Goal: Transaction & Acquisition: Book appointment/travel/reservation

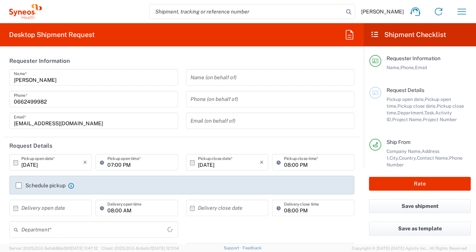
type input "Île-de-France"
type input "[GEOGRAPHIC_DATA]"
type input "3213"
type input "Syneos Health France SARL"
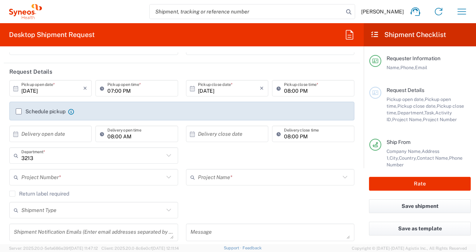
scroll to position [75, 0]
click at [19, 113] on div "Schedule pickup When scheduling a pickup please be sure to meet the following c…" at bounding box center [45, 110] width 58 height 7
click at [19, 111] on label "Schedule pickup" at bounding box center [41, 111] width 50 height 6
click at [19, 111] on input "Schedule pickup" at bounding box center [19, 111] width 0 height 0
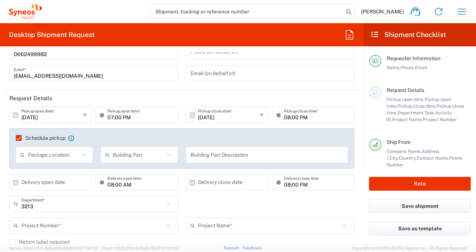
scroll to position [37, 0]
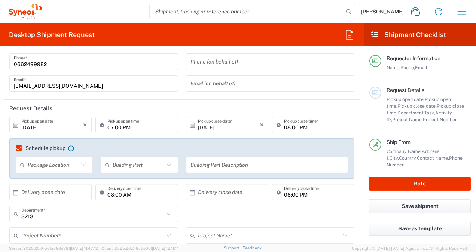
click at [32, 127] on input "[DATE]" at bounding box center [52, 125] width 62 height 13
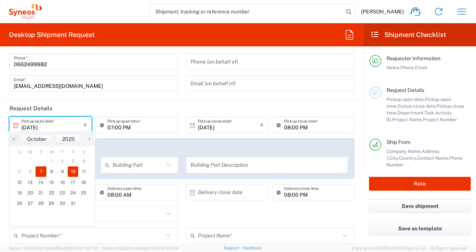
click at [71, 174] on span "10" at bounding box center [73, 172] width 11 height 10
type input "[DATE]"
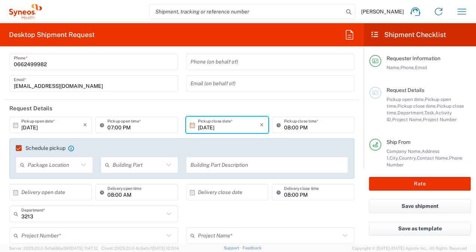
click at [115, 128] on input "07:00 PM" at bounding box center [140, 125] width 66 height 13
click at [123, 128] on input "10:00 PM" at bounding box center [140, 125] width 66 height 13
type input "10:00 AM"
click at [288, 126] on input "08:00 PM" at bounding box center [317, 125] width 66 height 13
click at [305, 127] on input "04:00 PM" at bounding box center [317, 125] width 66 height 13
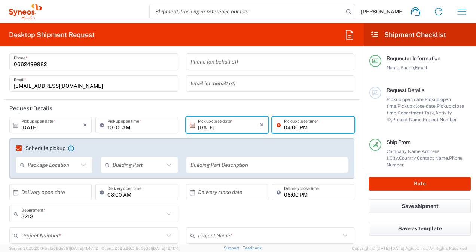
click at [304, 128] on input "04:00 PM" at bounding box center [317, 125] width 66 height 13
type input "04:00 PM"
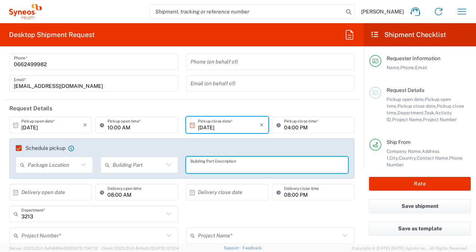
click at [267, 165] on input "text" at bounding box center [268, 165] width 154 height 13
click at [245, 125] on input "[DATE]" at bounding box center [229, 125] width 62 height 13
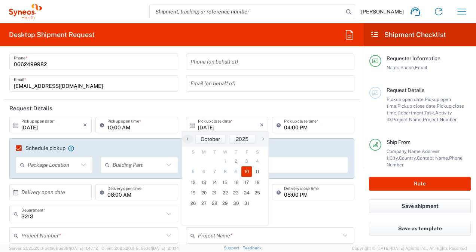
click at [244, 174] on span "10" at bounding box center [247, 172] width 11 height 10
click at [246, 174] on span "10" at bounding box center [247, 172] width 11 height 10
click at [252, 85] on input "text" at bounding box center [271, 83] width 160 height 13
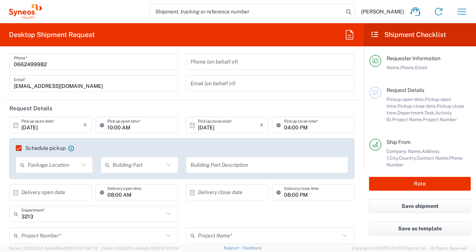
click at [155, 109] on header "Request Details" at bounding box center [182, 108] width 356 height 17
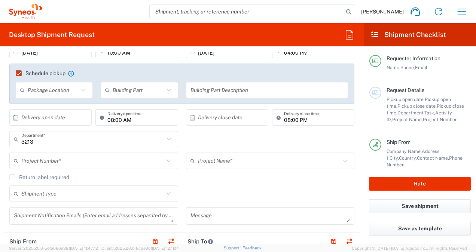
scroll to position [150, 0]
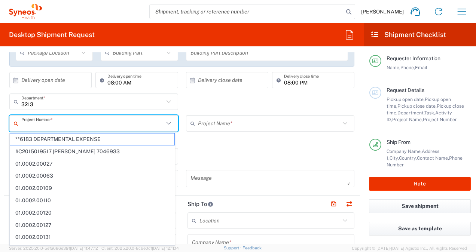
click at [110, 124] on input "text" at bounding box center [92, 123] width 143 height 13
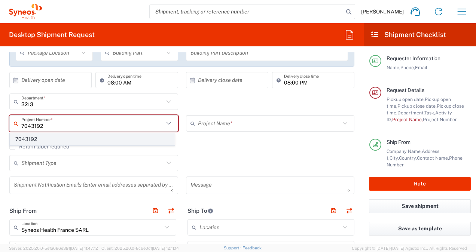
type input "7043192"
click at [58, 140] on span "7043192" at bounding box center [92, 140] width 164 height 12
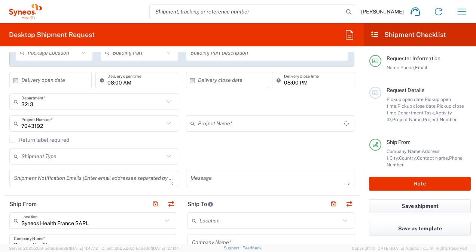
type input "Novocure 7043192"
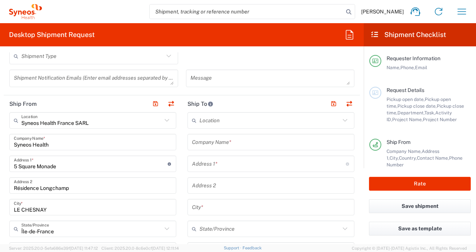
scroll to position [262, 0]
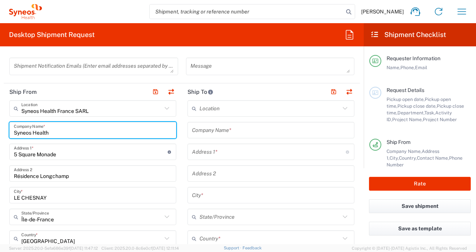
click at [72, 132] on input "Syneos Health" at bounding box center [93, 130] width 158 height 13
drag, startPoint x: 70, startPoint y: 132, endPoint x: 11, endPoint y: 131, distance: 59.2
click at [11, 131] on div "Syneos Health Company Name *" at bounding box center [92, 130] width 167 height 16
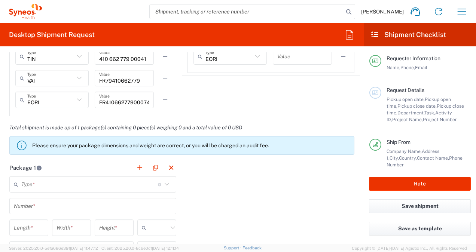
scroll to position [637, 0]
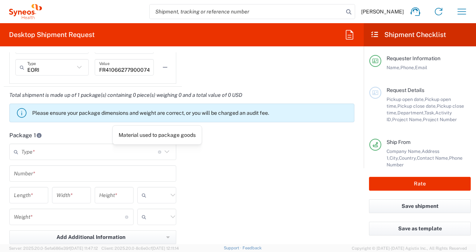
type input "[PERSON_NAME]"
click at [162, 150] on icon at bounding box center [167, 152] width 10 height 10
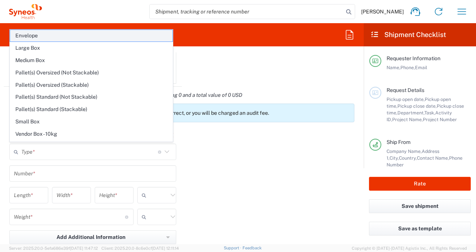
click at [122, 39] on span "Envelope" at bounding box center [91, 36] width 163 height 12
type input "Envelope"
type input "1"
type input "9.5"
type input "12.5"
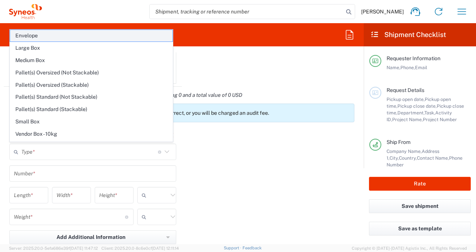
type input "0.25"
type input "in"
type input "0.45"
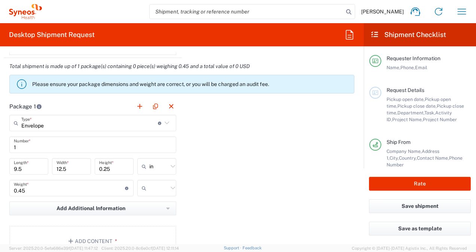
scroll to position [711, 0]
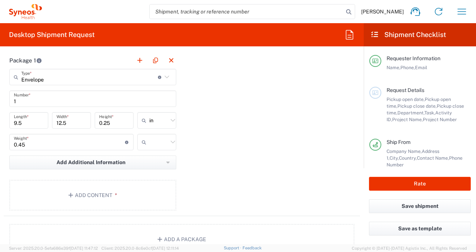
click at [169, 118] on icon at bounding box center [173, 121] width 10 height 10
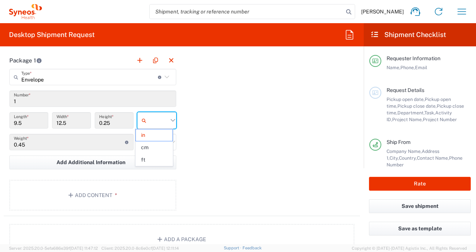
click at [157, 150] on span "cm" at bounding box center [154, 148] width 37 height 12
type input "24.13"
type input "31.75"
type input "0.64"
type input "cm"
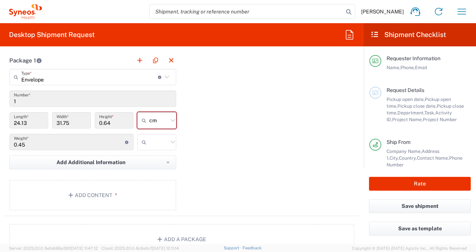
click at [168, 141] on icon at bounding box center [173, 142] width 10 height 10
click at [162, 154] on span "kgs" at bounding box center [154, 157] width 37 height 12
type input "kgs"
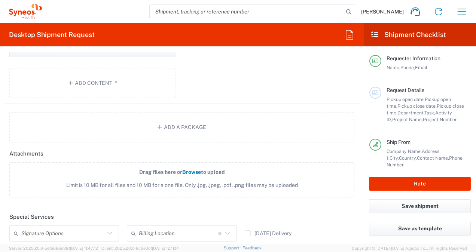
scroll to position [749, 0]
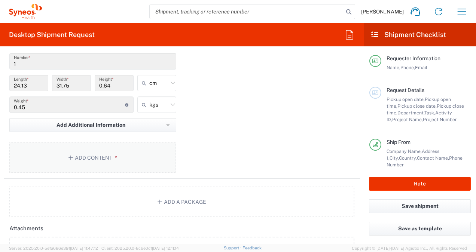
click at [107, 154] on button "Add Content *" at bounding box center [92, 158] width 167 height 31
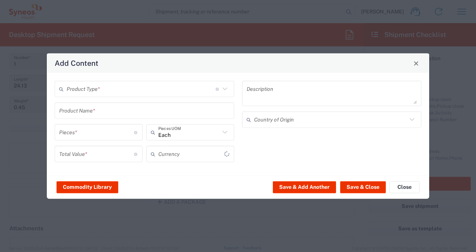
type input "US Dollar"
click at [223, 91] on icon at bounding box center [225, 89] width 10 height 10
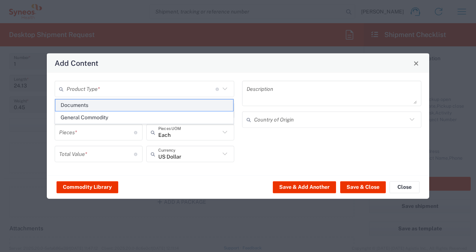
click at [161, 104] on span "Documents" at bounding box center [144, 106] width 178 height 12
type input "Documents"
type input "1"
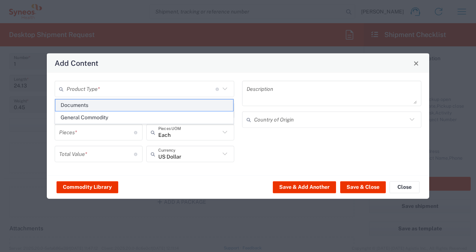
type textarea "Documents"
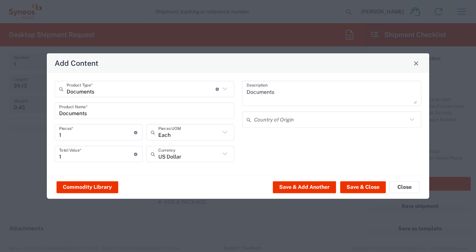
click at [224, 157] on icon at bounding box center [225, 154] width 10 height 10
click at [169, 116] on span "Euro" at bounding box center [190, 115] width 87 height 12
type input "Euro"
click at [369, 186] on button "Save & Close" at bounding box center [363, 187] width 46 height 12
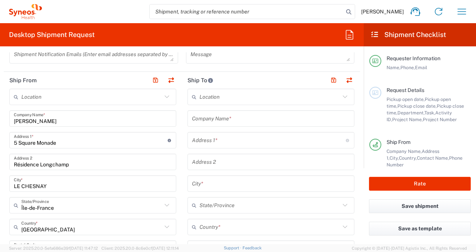
scroll to position [262, 0]
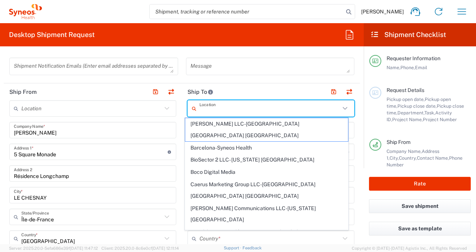
drag, startPoint x: 213, startPoint y: 109, endPoint x: 223, endPoint y: 90, distance: 21.6
click at [223, 89] on header "Ship To" at bounding box center [271, 92] width 178 height 17
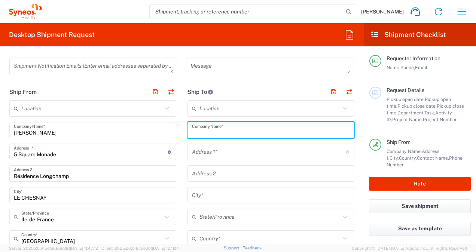
paste input "Hôpital Lyon Sud - Service de pneumologie"
type input "Hôpital Lyon Sud - Service de pneumologie"
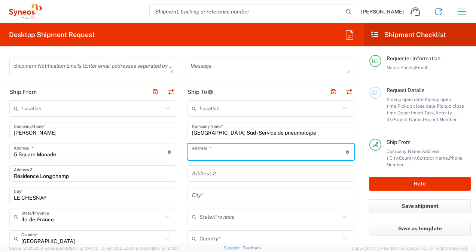
paste input "165, Chemin du Grand Revoyet"
type input "165, Chemin du Grand Revoyet"
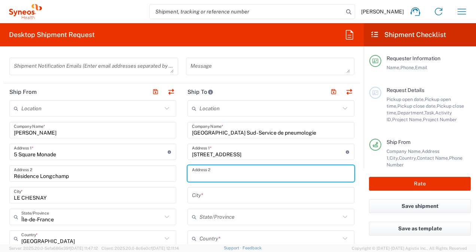
paste input "Pavillon Médical - Bâtiment 1Dn - 2ème étage"
type input "Pavillon Médical - Bâtiment 1Dn - 2ème étage"
click at [229, 196] on input "text" at bounding box center [271, 195] width 158 height 13
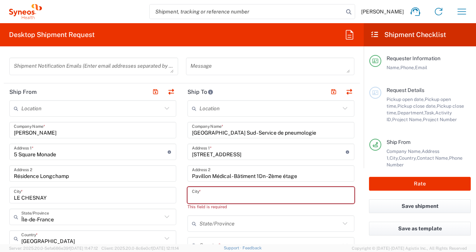
paste input "Pierre-Bénite"
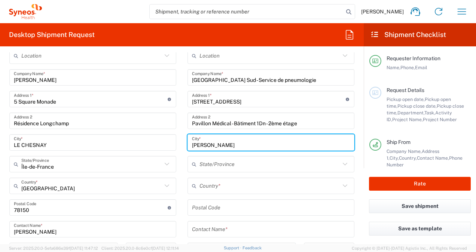
scroll to position [337, 0]
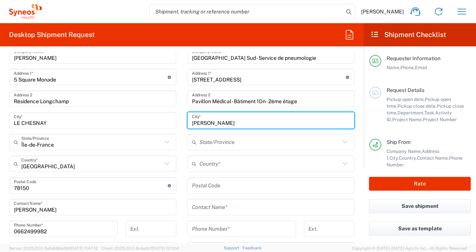
type input "Pierre-Bénite"
click at [218, 165] on input "text" at bounding box center [270, 164] width 141 height 13
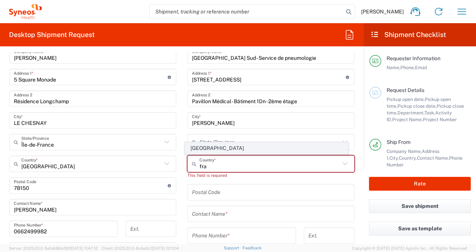
click at [200, 150] on span "[GEOGRAPHIC_DATA]" at bounding box center [266, 149] width 163 height 12
type input "[GEOGRAPHIC_DATA]"
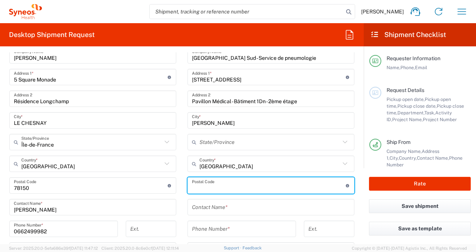
click at [222, 186] on input "undefined" at bounding box center [269, 185] width 154 height 13
type input "69495"
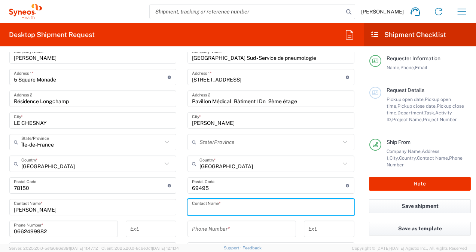
click at [211, 210] on input "text" at bounding box center [271, 207] width 158 height 13
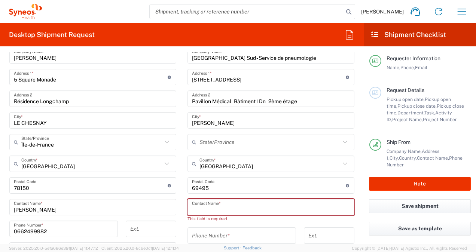
paste input "Mrs. Audrey SERRES"
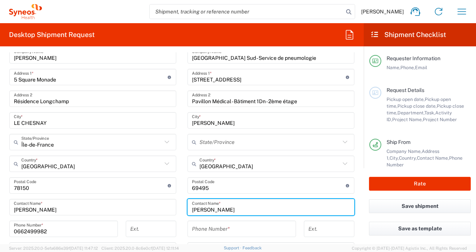
drag, startPoint x: 201, startPoint y: 208, endPoint x: 188, endPoint y: 205, distance: 13.9
click at [188, 205] on div "Mrs. Audrey SERRES Contact Name *" at bounding box center [271, 207] width 167 height 16
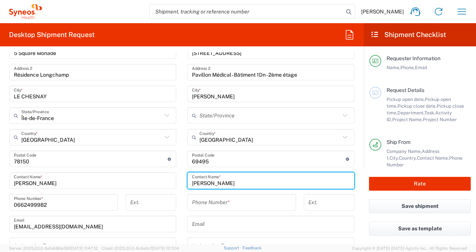
scroll to position [412, 0]
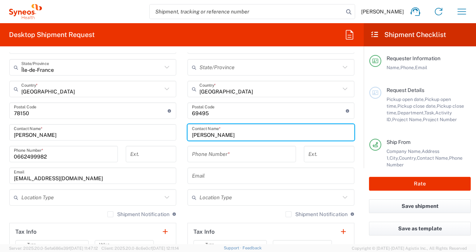
type input "Audrey SERRES"
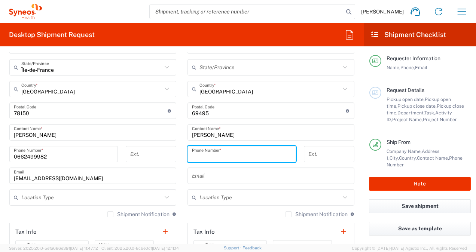
paste input "04 78 86 59 24"
type input "04 78 86 59 24"
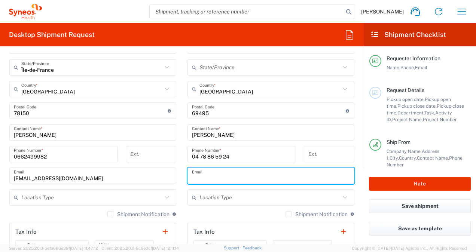
paste input "audrey.serres@chu-lyon.fr"
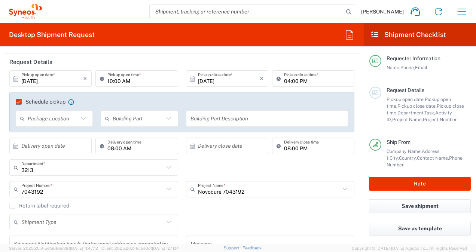
scroll to position [75, 0]
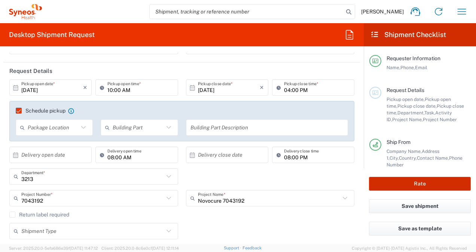
type input "audrey.serres@chu-lyon.fr"
click at [386, 188] on button "Rate" at bounding box center [420, 184] width 102 height 14
type input "7043192"
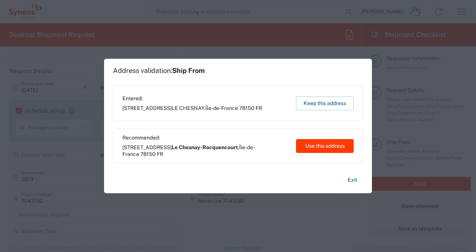
click at [309, 146] on button "Use this address" at bounding box center [325, 146] width 58 height 14
type input "Le Chesnay-Rocquencourt"
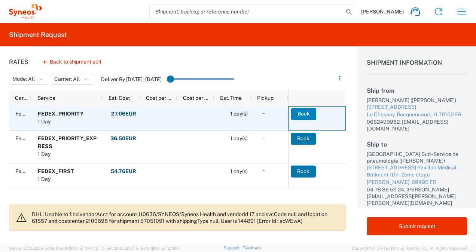
click at [299, 113] on button "Book" at bounding box center [303, 114] width 25 height 12
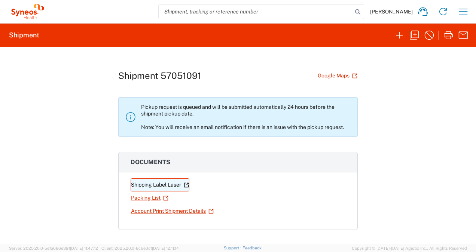
click at [161, 184] on link "Shipping Label Laser" at bounding box center [160, 185] width 59 height 13
click at [463, 10] on icon "button" at bounding box center [464, 12] width 12 height 12
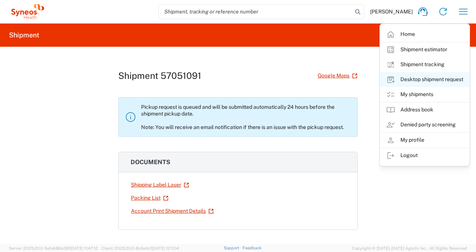
click at [407, 80] on link "Desktop shipment request" at bounding box center [424, 79] width 89 height 15
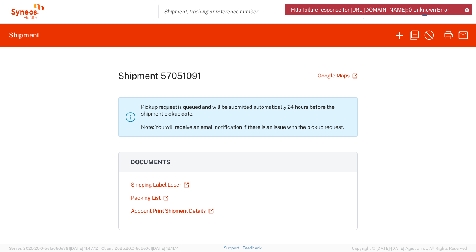
click at [466, 9] on icon at bounding box center [466, 10] width 5 height 4
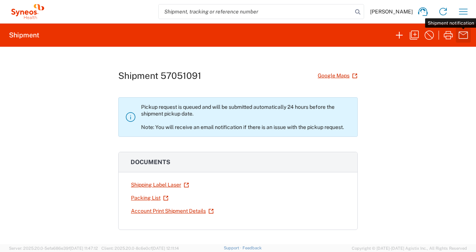
click at [464, 36] on icon "button" at bounding box center [464, 35] width 12 height 12
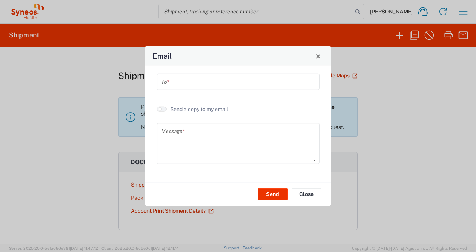
drag, startPoint x: 418, startPoint y: 83, endPoint x: 413, endPoint y: 92, distance: 10.3
click at [418, 83] on div "Email To * Send a copy to my email Message * Send Close" at bounding box center [238, 126] width 476 height 252
click at [307, 195] on button "Close" at bounding box center [307, 194] width 30 height 12
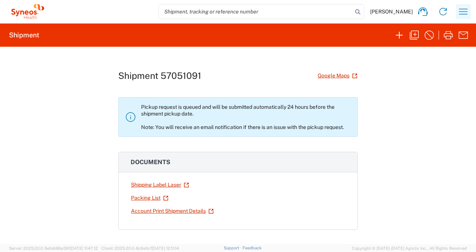
click at [461, 12] on icon "button" at bounding box center [464, 12] width 12 height 12
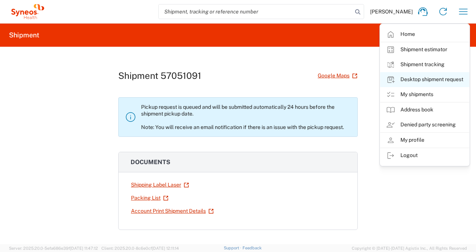
click at [417, 80] on link "Desktop shipment request" at bounding box center [424, 79] width 89 height 15
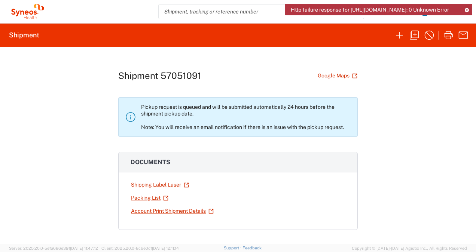
click at [253, 69] on div "Shipment 57051091 Google Maps Pickup request is queued and will be submitted au…" at bounding box center [238, 146] width 240 height 198
click at [429, 69] on div "Shipment 57051091 Google Maps Pickup request is queued and will be submitted au…" at bounding box center [238, 146] width 476 height 198
click at [467, 9] on icon at bounding box center [466, 10] width 5 height 4
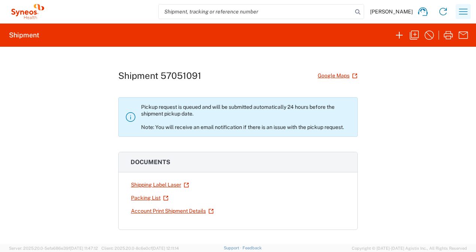
click at [464, 12] on icon "button" at bounding box center [464, 12] width 12 height 12
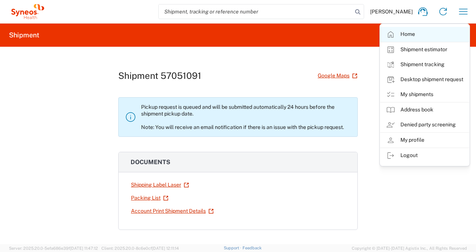
click at [418, 31] on link "Home" at bounding box center [424, 34] width 89 height 15
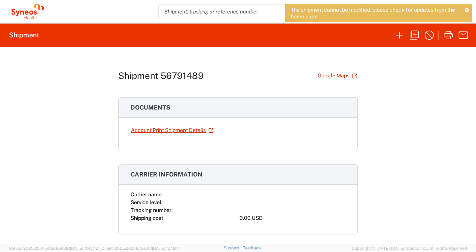
click at [465, 12] on div "The shipment cannot be modified, please check for updates from the home page" at bounding box center [378, 13] width 187 height 18
click at [468, 10] on icon at bounding box center [467, 10] width 4 height 4
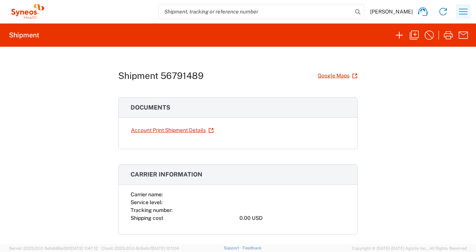
drag, startPoint x: 464, startPoint y: 11, endPoint x: 464, endPoint y: 15, distance: 4.1
click at [464, 13] on icon "button" at bounding box center [464, 12] width 12 height 12
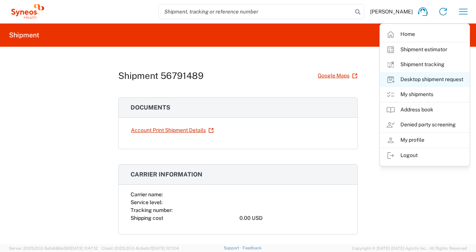
click at [428, 81] on link "Desktop shipment request" at bounding box center [424, 79] width 89 height 15
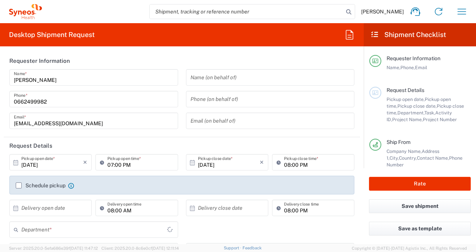
type input "Île-de-France"
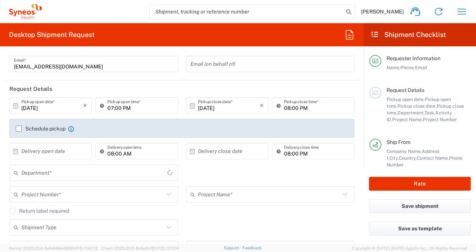
scroll to position [75, 0]
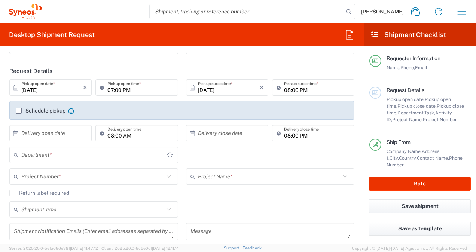
click at [67, 87] on input "[DATE]" at bounding box center [52, 87] width 62 height 13
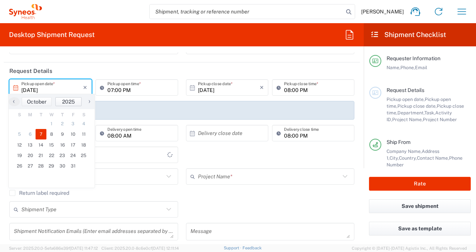
type input "3213"
type input "[GEOGRAPHIC_DATA]"
click at [72, 134] on span "10" at bounding box center [73, 134] width 11 height 10
type input "[DATE]"
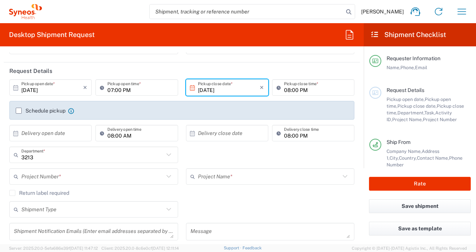
type input "Syneos Health France SARL"
click at [111, 88] on input "07:00 PM" at bounding box center [140, 87] width 66 height 13
drag, startPoint x: 111, startPoint y: 88, endPoint x: 107, endPoint y: 88, distance: 4.1
click at [107, 88] on input "07:00 PM" at bounding box center [140, 87] width 66 height 13
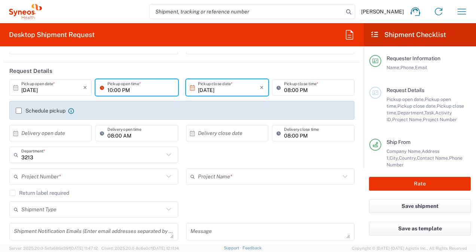
click at [122, 89] on input "10:00 PM" at bounding box center [140, 87] width 66 height 13
type input "10:00 AM"
type input "Hopital Privé du Confluent"
type input "[STREET_ADDRESS][PERSON_NAME]"
type input "Service de Recherche Clinique"
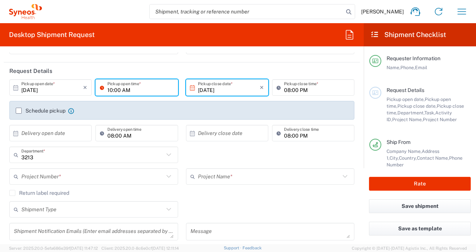
type input "NANTES Cedex 2"
type input "44277"
type input "0228272156"
type input "[EMAIL_ADDRESS][DOMAIN_NAME]"
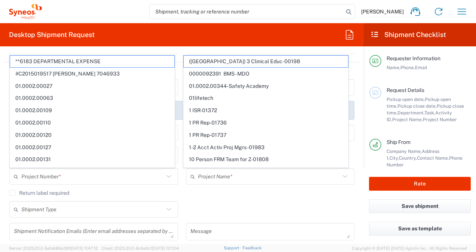
click at [220, 88] on span "01.0002.00344-Safety Academy" at bounding box center [266, 87] width 164 height 12
type input "01.0002.00344-Safety Academy"
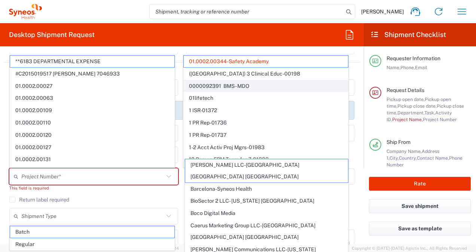
click at [227, 87] on span "0000092391 BMS - MDO" at bounding box center [266, 87] width 164 height 12
type input "0000092391 BMS - MDO"
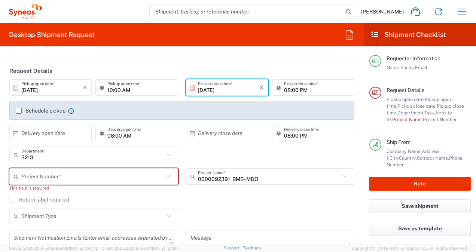
type input "01.0002.00344"
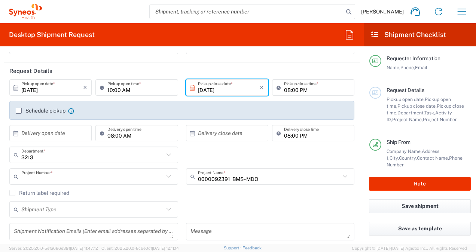
click at [226, 87] on input "[DATE]" at bounding box center [229, 87] width 62 height 13
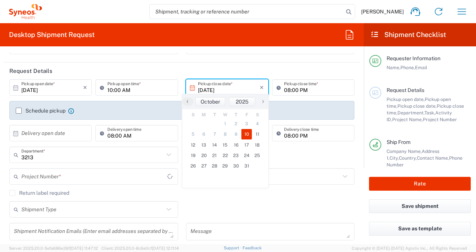
type input "USABMS92391XX"
click at [243, 134] on span "10" at bounding box center [247, 134] width 11 height 10
click at [290, 90] on input "08:00 PM" at bounding box center [317, 87] width 66 height 13
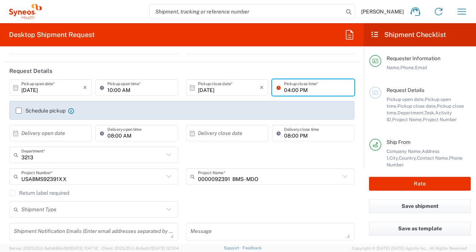
type input "04:00 PM"
click at [73, 157] on input "text" at bounding box center [92, 155] width 143 height 13
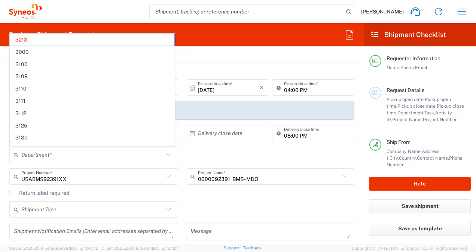
drag, startPoint x: 201, startPoint y: 198, endPoint x: 200, endPoint y: 179, distance: 19.1
click at [201, 195] on div "Return label required" at bounding box center [181, 195] width 345 height 11
type input "3213"
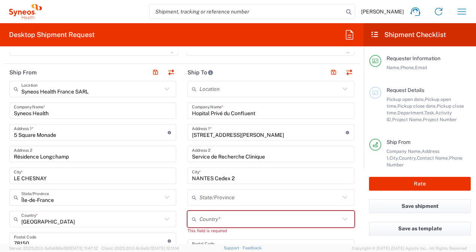
scroll to position [262, 0]
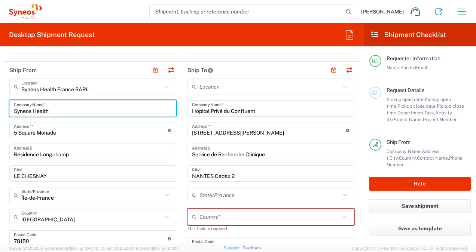
drag, startPoint x: 66, startPoint y: 110, endPoint x: 9, endPoint y: 102, distance: 57.8
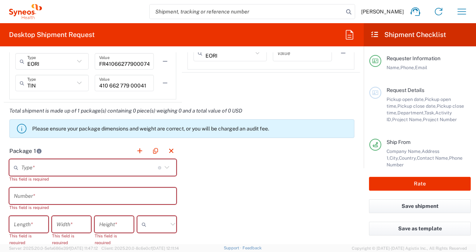
scroll to position [637, 0]
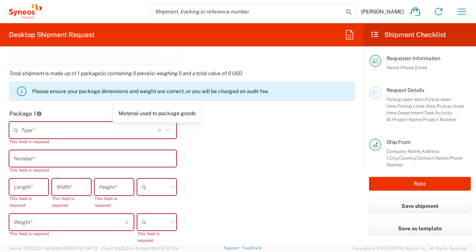
type input "[PERSON_NAME]"
click at [159, 128] on div "Type * Material used to package goods" at bounding box center [92, 130] width 167 height 16
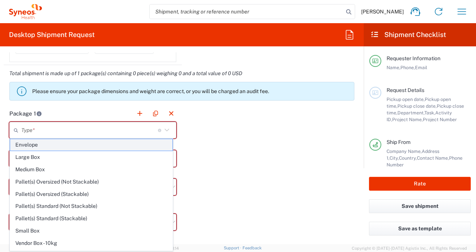
click at [131, 143] on span "Envelope" at bounding box center [91, 145] width 163 height 12
type input "Envelope"
type input "1"
type input "9.5"
type input "12.5"
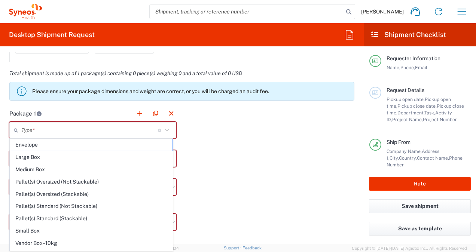
type input "0.25"
type input "in"
type input "0.45"
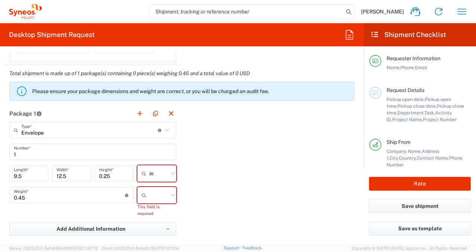
click at [168, 174] on icon at bounding box center [173, 174] width 10 height 10
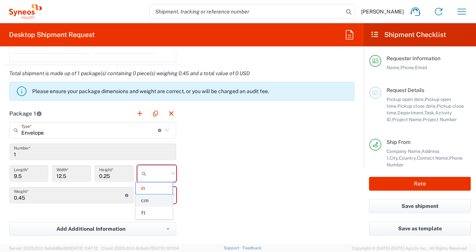
click at [158, 198] on span "cm" at bounding box center [154, 201] width 37 height 12
type input "24.13"
type input "31.75"
type input "0.64"
type input "cm"
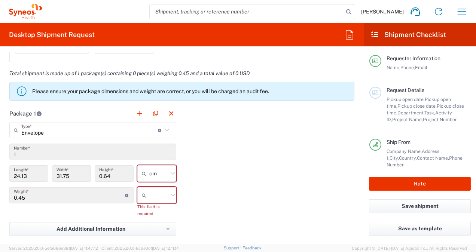
click at [169, 197] on icon at bounding box center [173, 196] width 10 height 10
click at [160, 210] on span "kgs" at bounding box center [154, 210] width 37 height 12
type input "kgs"
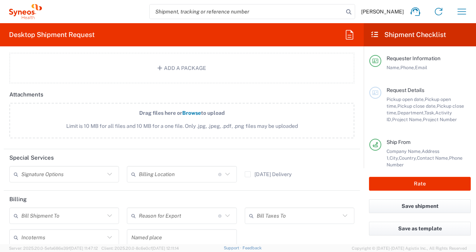
scroll to position [786, 0]
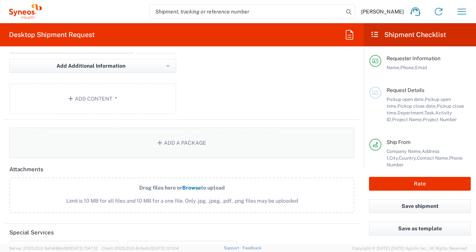
click at [181, 142] on button "Add a Package" at bounding box center [181, 143] width 345 height 31
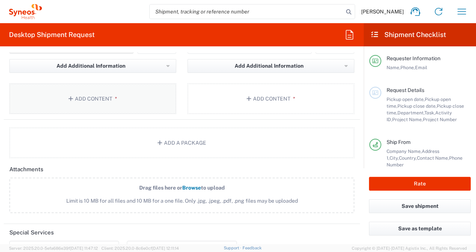
click at [128, 97] on button "Add Content *" at bounding box center [92, 99] width 167 height 31
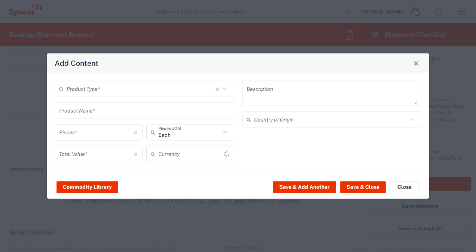
type input "US Dollar"
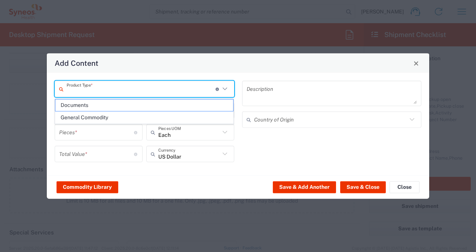
click at [204, 85] on input "text" at bounding box center [141, 88] width 149 height 13
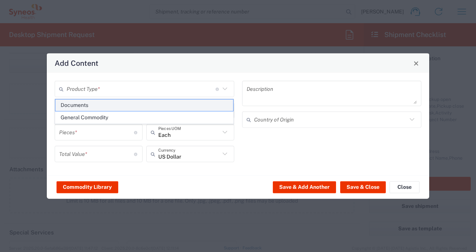
click at [173, 109] on span "Documents" at bounding box center [144, 106] width 178 height 12
type input "Documents"
type input "1"
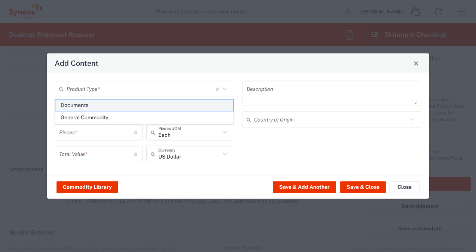
type textarea "Documents"
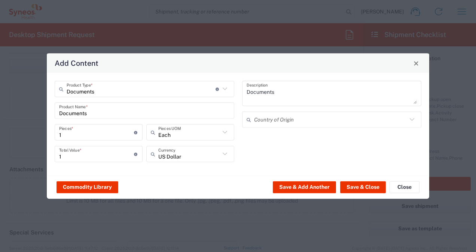
click at [225, 136] on icon at bounding box center [225, 133] width 10 height 10
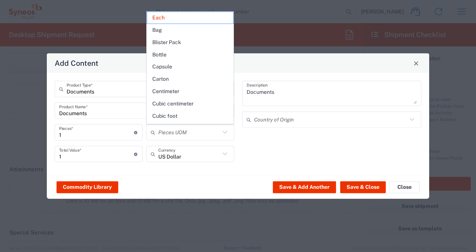
click at [225, 135] on icon at bounding box center [225, 133] width 10 height 10
click at [225, 157] on icon at bounding box center [225, 154] width 10 height 10
type input "Each"
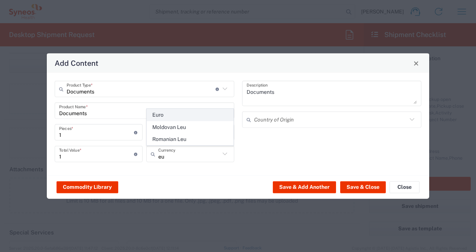
click at [178, 110] on span "Euro" at bounding box center [190, 115] width 87 height 12
type input "Euro"
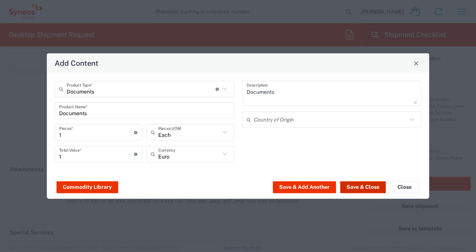
click at [366, 184] on button "Save & Close" at bounding box center [363, 187] width 46 height 12
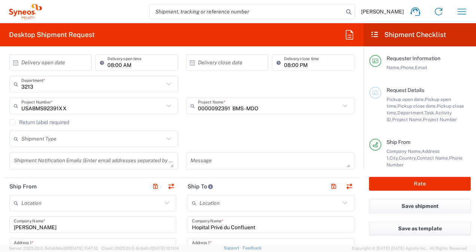
scroll to position [225, 0]
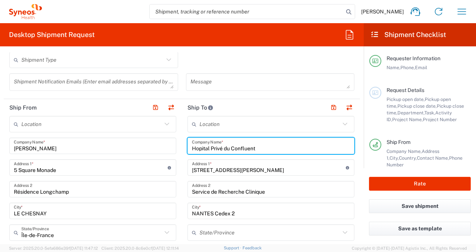
drag, startPoint x: 258, startPoint y: 149, endPoint x: 190, endPoint y: 149, distance: 68.5
click at [192, 149] on input "Hopital Privé du Confluent" at bounding box center [271, 146] width 158 height 13
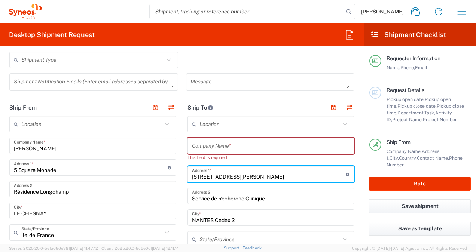
drag, startPoint x: 242, startPoint y: 178, endPoint x: 184, endPoint y: 175, distance: 58.1
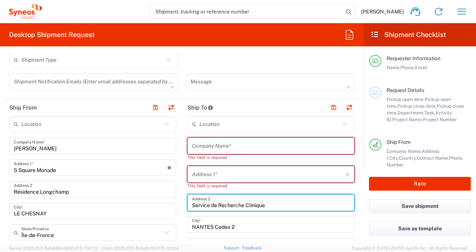
drag, startPoint x: 270, startPoint y: 204, endPoint x: 186, endPoint y: 197, distance: 84.9
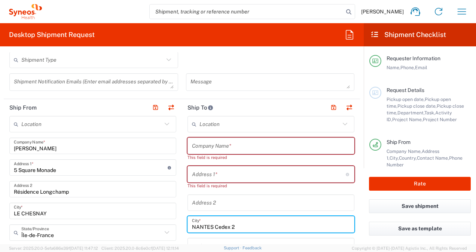
drag, startPoint x: 231, startPoint y: 224, endPoint x: 216, endPoint y: 200, distance: 27.9
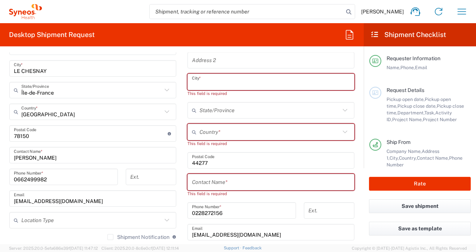
scroll to position [412, 0]
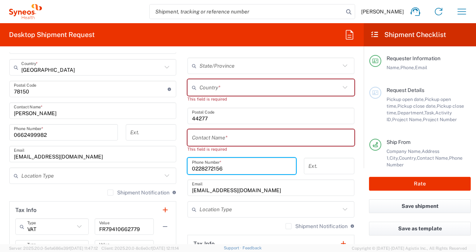
drag, startPoint x: 228, startPoint y: 166, endPoint x: 186, endPoint y: 172, distance: 42.3
click at [188, 172] on div "[PHONE_NUMBER] Phone Number *" at bounding box center [242, 166] width 109 height 16
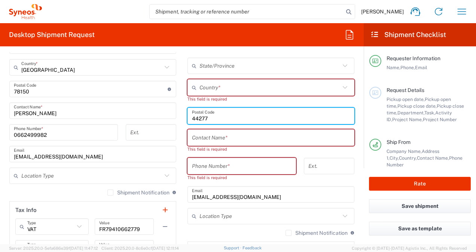
click at [207, 116] on input "undefined" at bounding box center [271, 116] width 158 height 13
click at [208, 116] on input "undefined" at bounding box center [271, 116] width 158 height 13
drag, startPoint x: 210, startPoint y: 115, endPoint x: 188, endPoint y: 120, distance: 23.0
click at [188, 120] on div "Postal Code" at bounding box center [271, 116] width 167 height 16
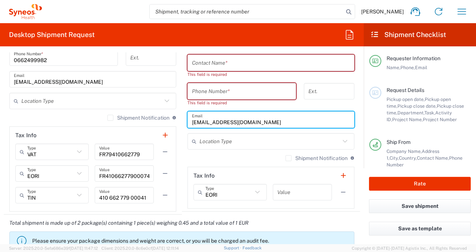
drag, startPoint x: 300, startPoint y: 120, endPoint x: 189, endPoint y: 120, distance: 111.6
click at [189, 120] on div "[EMAIL_ADDRESS][DOMAIN_NAME] Email" at bounding box center [271, 120] width 167 height 16
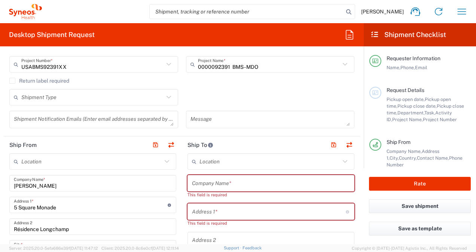
scroll to position [225, 0]
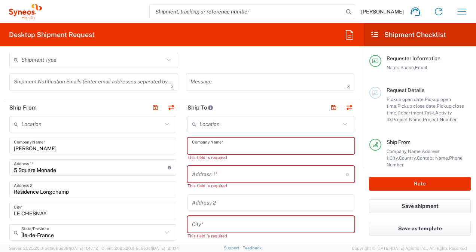
paste input "Nouvel Hopital Civil de [GEOGRAPHIC_DATA]"
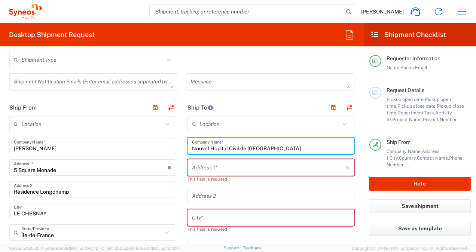
type input "Nouvel Hopital Civil de [GEOGRAPHIC_DATA]"
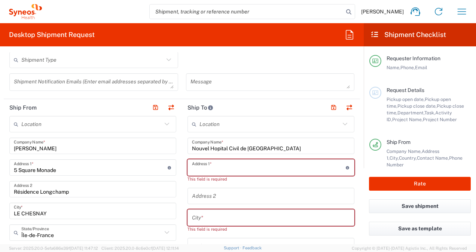
paste input "[STREET_ADDRESS]"
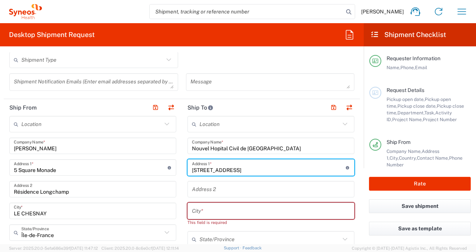
type input "[STREET_ADDRESS]"
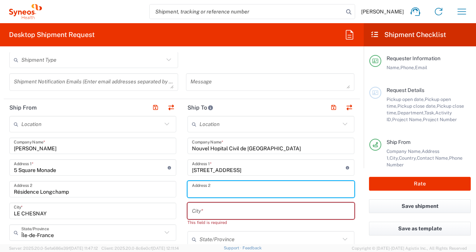
paste input "Service de pneumologie – HDJ medical au RDC (UF2084)"
type input "Service de pneumologie – HDJ medical au RDC (UF2084)"
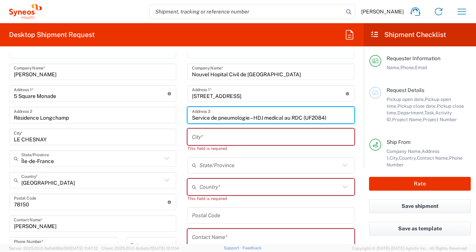
scroll to position [300, 0]
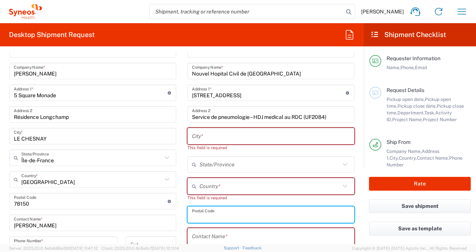
paste input "67091"
type input "67091"
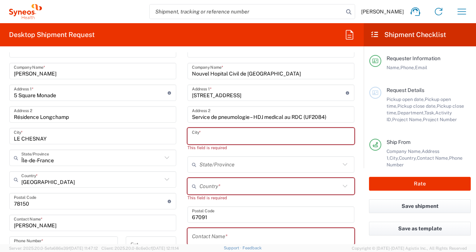
click at [218, 137] on input "text" at bounding box center [271, 136] width 158 height 13
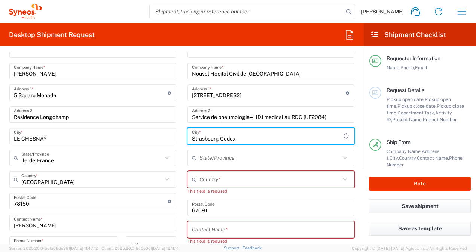
type input "Strasbourg Cedex"
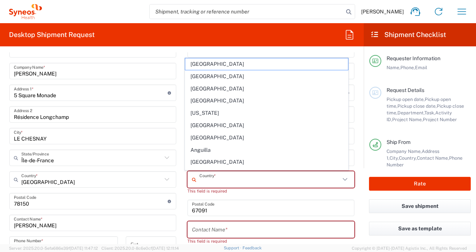
click at [228, 181] on input "text" at bounding box center [270, 179] width 141 height 13
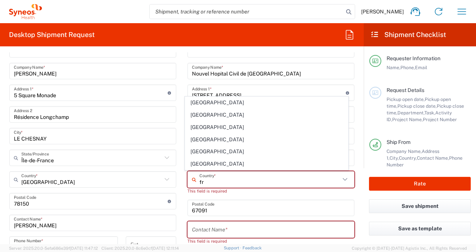
click at [203, 183] on input "fr" at bounding box center [270, 179] width 141 height 13
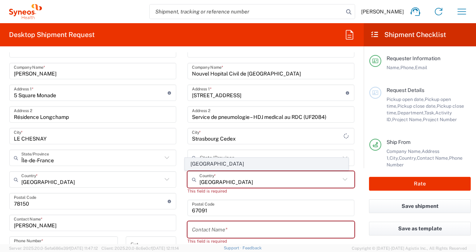
click at [200, 166] on span "[GEOGRAPHIC_DATA]" at bounding box center [266, 164] width 163 height 12
type input "[GEOGRAPHIC_DATA]"
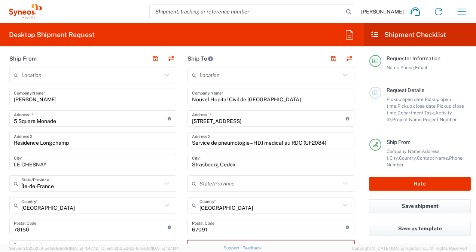
scroll to position [262, 0]
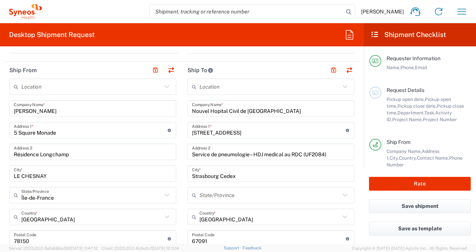
click at [247, 131] on input "[STREET_ADDRESS]" at bounding box center [269, 130] width 154 height 13
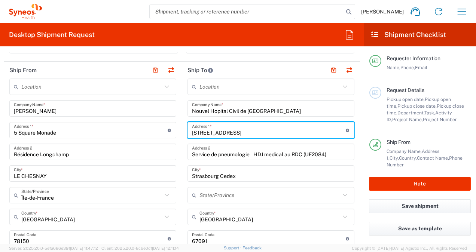
paste input "BP 426"
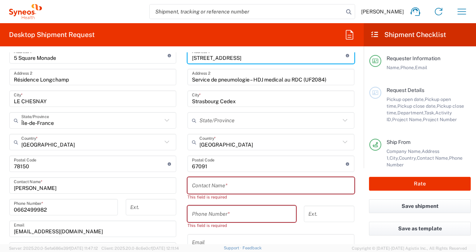
scroll to position [374, 0]
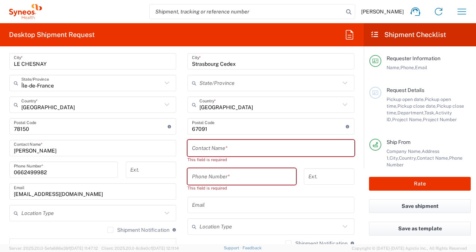
type input "[STREET_ADDRESS]"
paste input "ROUGUIEG Koukeb"
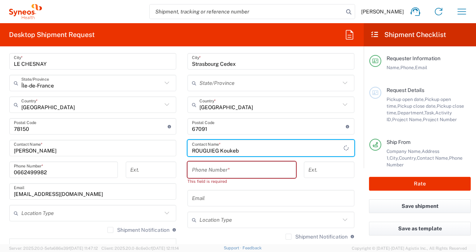
type input "ROUGUIEG Koukeb"
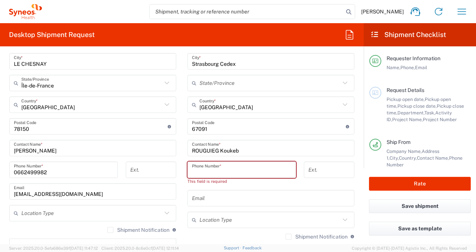
paste input "33 3 69 55 16 75"
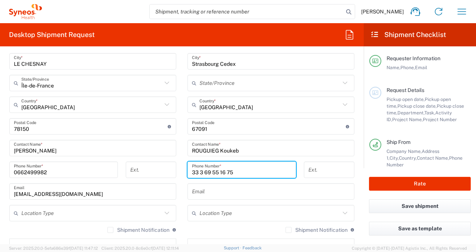
drag, startPoint x: 197, startPoint y: 172, endPoint x: 189, endPoint y: 168, distance: 9.5
click at [192, 168] on input "33 3 69 55 16 75" at bounding box center [242, 170] width 100 height 13
type input "03 69 55 16 75"
click at [213, 196] on input "text" at bounding box center [271, 191] width 158 height 13
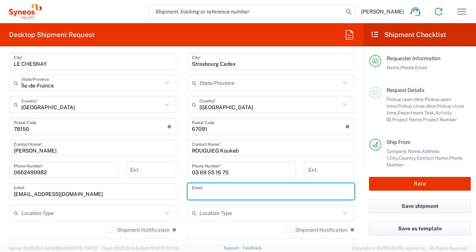
paste input "[EMAIL_ADDRESS][DOMAIN_NAME]"
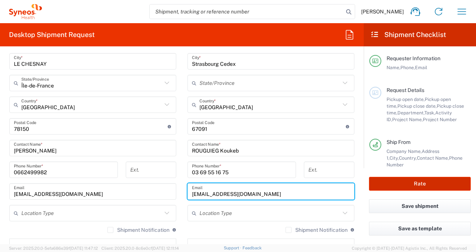
type input "[EMAIL_ADDRESS][DOMAIN_NAME]"
click at [387, 186] on button "Rate" at bounding box center [420, 184] width 102 height 14
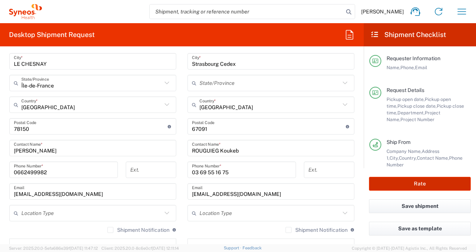
type input "0000092391 BMS - MDO"
click at [408, 182] on button "Rate" at bounding box center [420, 184] width 102 height 14
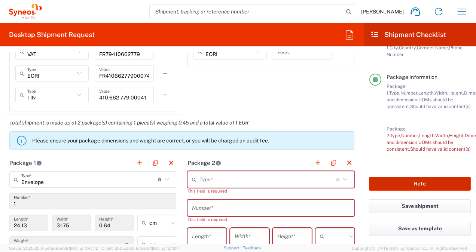
scroll to position [599, 0]
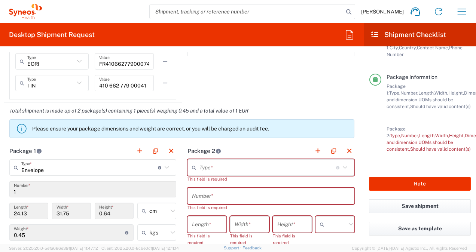
click at [340, 170] on icon at bounding box center [345, 168] width 10 height 10
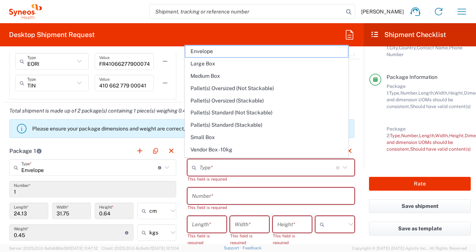
drag, startPoint x: 258, startPoint y: 54, endPoint x: 258, endPoint y: 59, distance: 5.6
click at [258, 54] on span "Envelope" at bounding box center [266, 52] width 163 height 12
type input "Envelope"
type input "1"
type input "9.5"
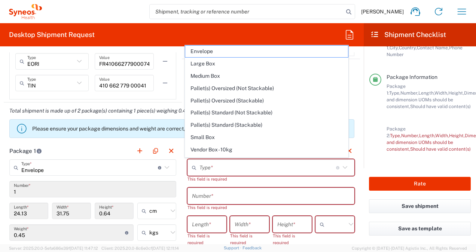
type input "12.5"
type input "0.25"
type input "in"
type input "0.45"
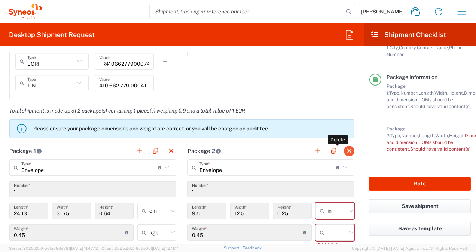
click at [344, 149] on button "button" at bounding box center [349, 151] width 10 height 10
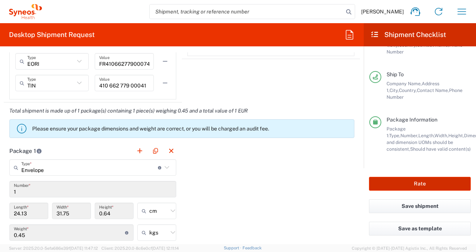
click at [401, 182] on button "Rate" at bounding box center [420, 184] width 102 height 14
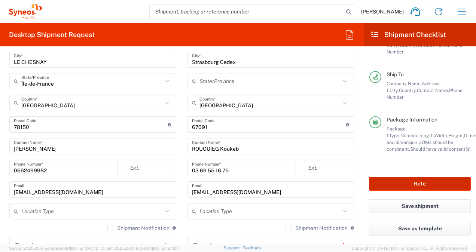
scroll to position [412, 0]
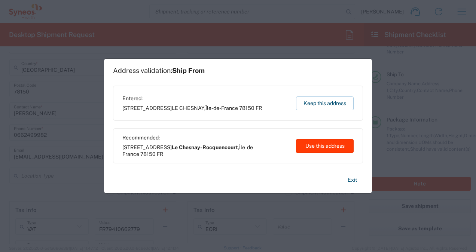
click at [313, 148] on button "Use this address" at bounding box center [325, 146] width 58 height 14
type input "Le Chesnay-Rocquencourt"
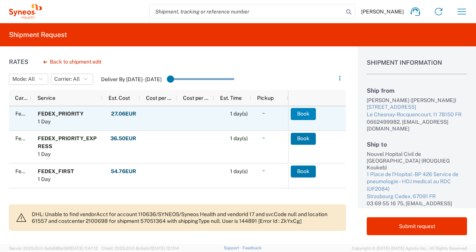
click at [301, 113] on button "Book" at bounding box center [303, 114] width 25 height 12
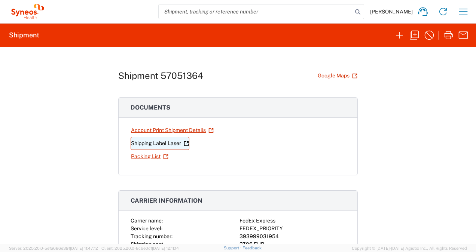
click at [176, 143] on link "Shipping Label Laser" at bounding box center [160, 143] width 59 height 13
click at [464, 11] on icon "button" at bounding box center [463, 12] width 9 height 6
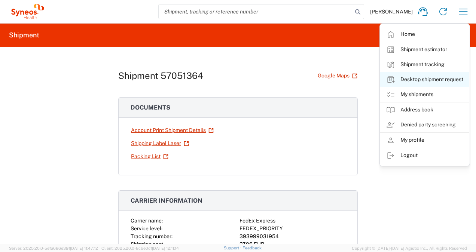
click at [423, 80] on link "Desktop shipment request" at bounding box center [424, 79] width 89 height 15
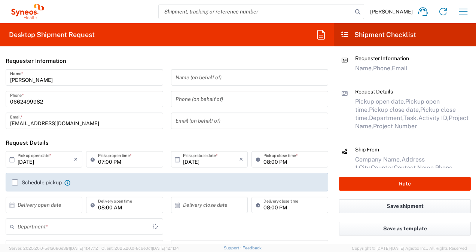
type input "Île-de-France"
type input "3213"
click at [45, 161] on input "[DATE]" at bounding box center [46, 159] width 56 height 13
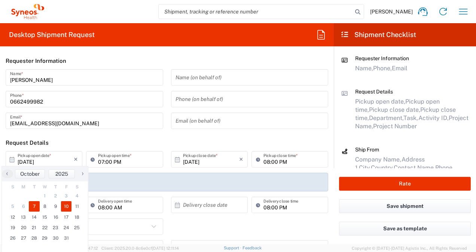
drag, startPoint x: 65, startPoint y: 208, endPoint x: 89, endPoint y: 146, distance: 66.5
click at [64, 207] on span "10" at bounding box center [66, 206] width 11 height 10
type input "[DATE]"
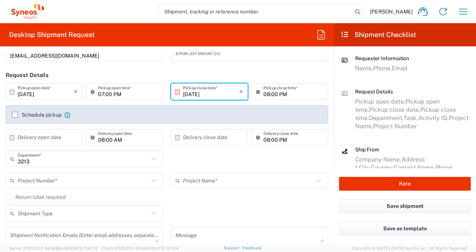
scroll to position [75, 0]
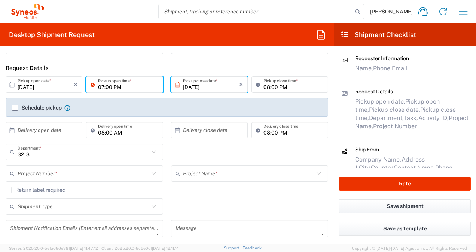
click at [102, 88] on input "07:00 PM" at bounding box center [128, 84] width 60 height 13
drag, startPoint x: 118, startPoint y: 89, endPoint x: 112, endPoint y: 88, distance: 6.2
click at [112, 88] on input "10:00 PM" at bounding box center [128, 84] width 60 height 13
type input "10:00 AM"
type input "Hopital Privé du Confluent"
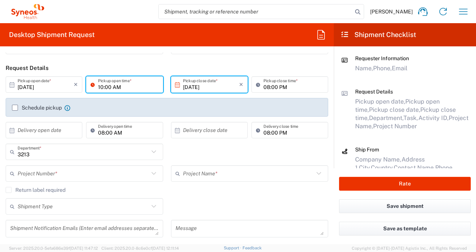
type input "[STREET_ADDRESS][PERSON_NAME]"
type input "Service de Recherche Clinique"
type input "NANTES Cedex 2"
type input "44277"
type input "0228272156"
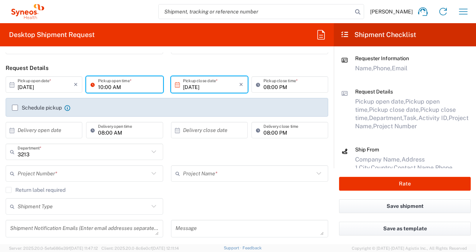
type input "[EMAIL_ADDRESS][DOMAIN_NAME]"
click at [207, 88] on div "[DATE] × Pickup open date * Cancel Apply 10:00 AM Pickup open time * [DATE] × P…" at bounding box center [167, 159] width 331 height 167
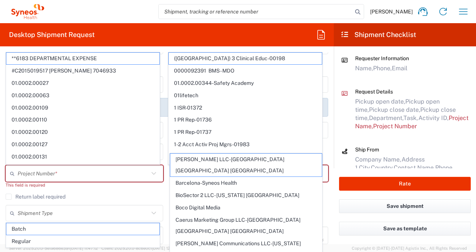
click at [257, 36] on agx-form-header "Desktop Shipment Request" at bounding box center [167, 34] width 334 height 23
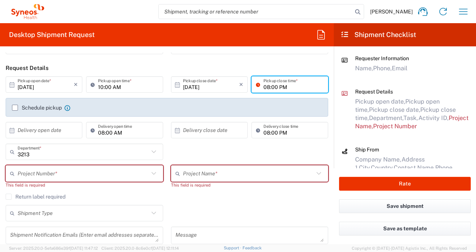
click at [265, 88] on input "08:00 PM" at bounding box center [294, 84] width 60 height 13
drag, startPoint x: 264, startPoint y: 87, endPoint x: 257, endPoint y: 85, distance: 7.6
click at [257, 85] on div "08:00 PM Pickup close time *" at bounding box center [290, 84] width 77 height 16
type input "04:00 PM"
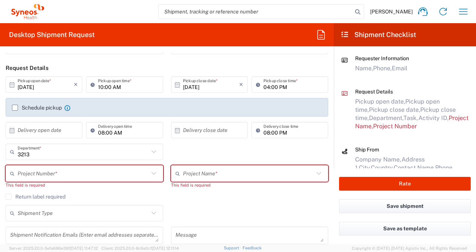
click at [230, 155] on div "3213 Department * 3213 3000 3100 3109 3110 3111 3112 3125 3130 3135 3136 3150 3…" at bounding box center [167, 155] width 331 height 22
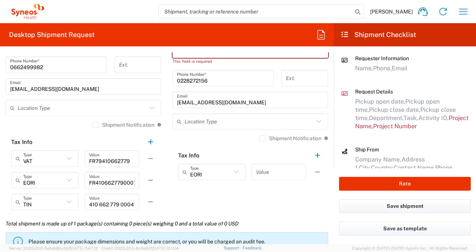
scroll to position [487, 0]
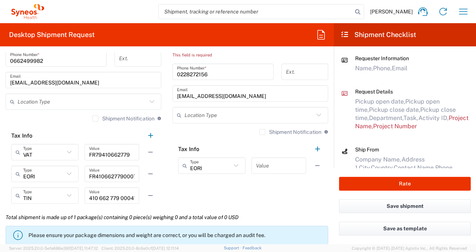
click at [260, 131] on label "Shipment Notification" at bounding box center [291, 132] width 62 height 6
click at [263, 132] on input "Shipment Notification" at bounding box center [263, 132] width 0 height 0
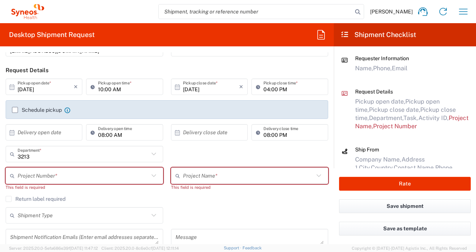
scroll to position [75, 0]
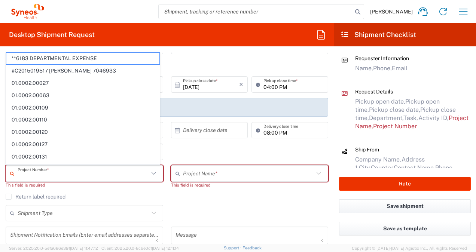
click at [74, 174] on input "text" at bounding box center [83, 173] width 131 height 13
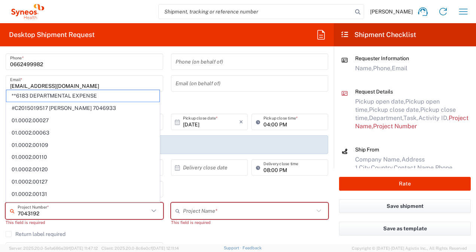
scroll to position [37, 0]
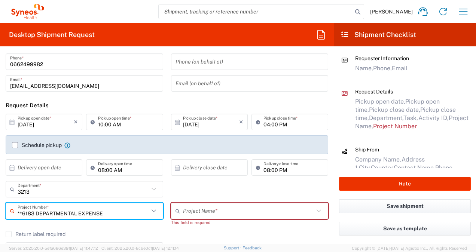
drag, startPoint x: 108, startPoint y: 209, endPoint x: 12, endPoint y: 204, distance: 96.8
click at [12, 204] on div "**6183 DEPARTMENTAL EXPENSE Project Number *" at bounding box center [85, 211] width 158 height 16
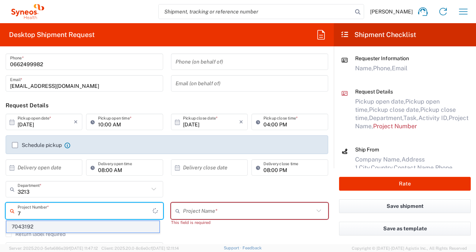
click at [18, 229] on span "7043192" at bounding box center [82, 227] width 153 height 12
type input "7043192"
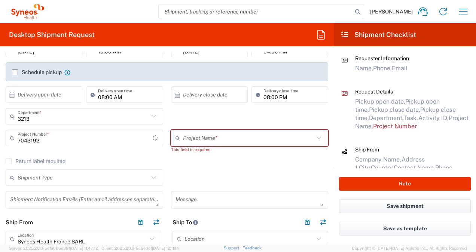
scroll to position [112, 0]
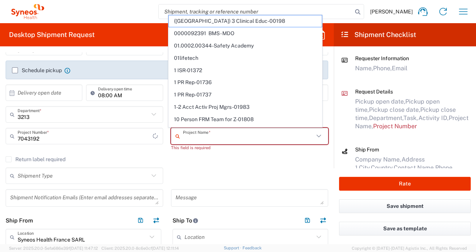
click at [188, 135] on input "text" at bounding box center [248, 136] width 131 height 13
click at [133, 151] on div "7043192 Project Number * 7043192" at bounding box center [85, 142] width 166 height 28
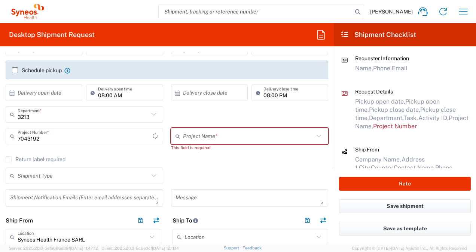
click at [183, 135] on input "text" at bounding box center [248, 136] width 131 height 13
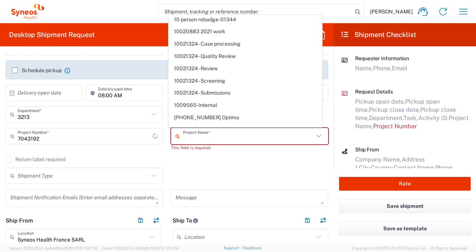
scroll to position [0, 0]
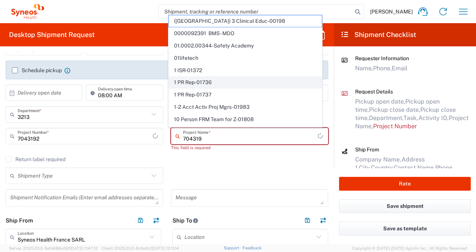
type input "7043192"
drag, startPoint x: 196, startPoint y: 137, endPoint x: 177, endPoint y: 137, distance: 18.7
click at [177, 137] on div "7043192 Project Name *" at bounding box center [250, 136] width 158 height 16
drag, startPoint x: 205, startPoint y: 136, endPoint x: 175, endPoint y: 134, distance: 30.4
click at [175, 134] on div "7043192 Project Name *" at bounding box center [250, 136] width 158 height 16
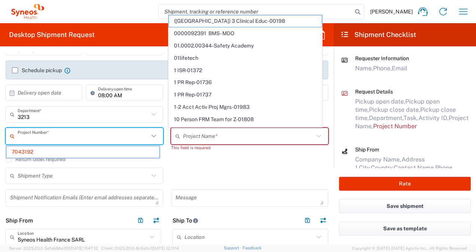
click at [101, 136] on input "text" at bounding box center [83, 136] width 131 height 13
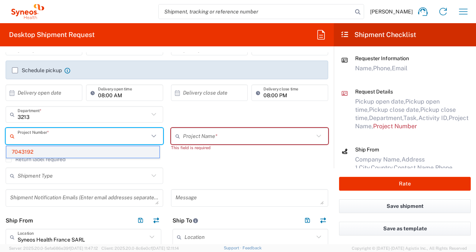
click at [89, 151] on span "7043192" at bounding box center [82, 152] width 153 height 12
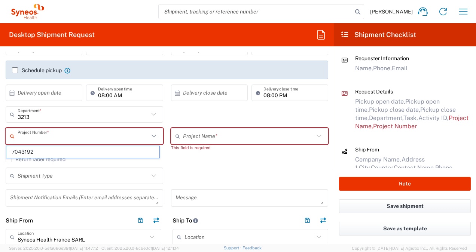
click at [88, 137] on input "text" at bounding box center [83, 136] width 131 height 13
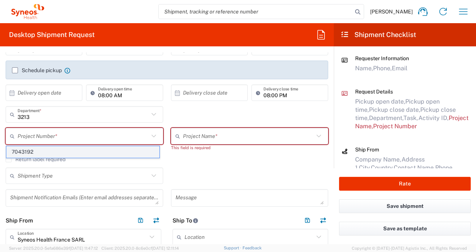
click at [83, 153] on span "7043192" at bounding box center [82, 152] width 153 height 12
type input "7043192"
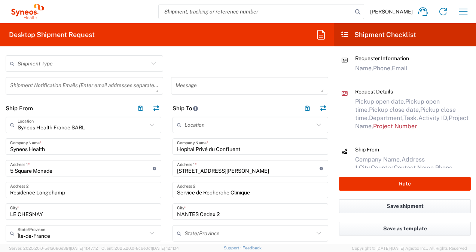
scroll to position [262, 0]
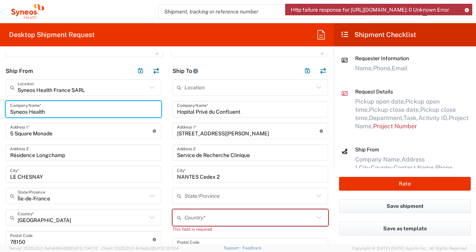
drag, startPoint x: 58, startPoint y: 110, endPoint x: 9, endPoint y: 109, distance: 48.7
click at [9, 109] on div "Syneos Health Company Name *" at bounding box center [84, 109] width 156 height 16
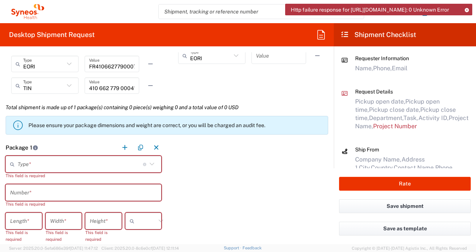
scroll to position [599, 0]
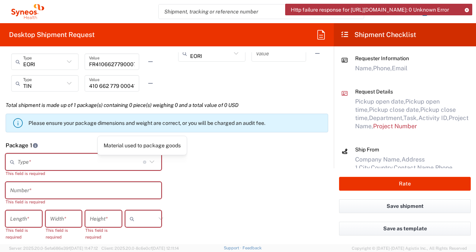
type input "[PERSON_NAME]"
click at [151, 164] on icon at bounding box center [152, 162] width 10 height 10
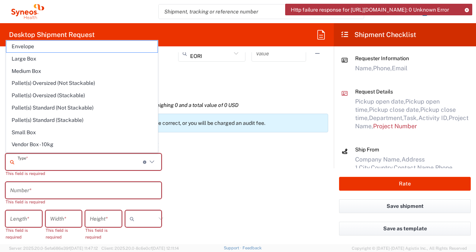
drag, startPoint x: 100, startPoint y: 48, endPoint x: 101, endPoint y: 52, distance: 4.9
click at [101, 47] on span "Envelope" at bounding box center [81, 47] width 151 height 12
type input "Envelope"
type input "1"
type input "9.5"
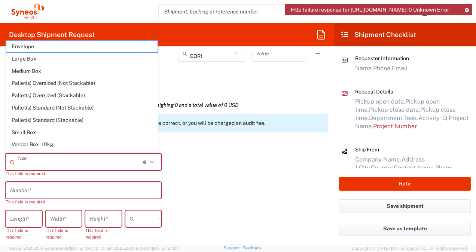
type input "12.5"
type input "0.25"
type input "in"
type input "0.45"
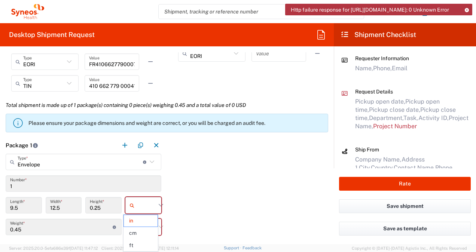
click at [147, 209] on input "text" at bounding box center [146, 206] width 19 height 12
click at [146, 233] on span "cm" at bounding box center [141, 234] width 34 height 12
type input "24.13"
type input "31.75"
type input "0.64"
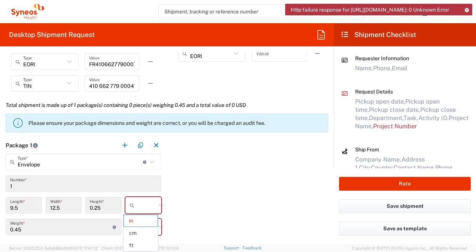
type input "cm"
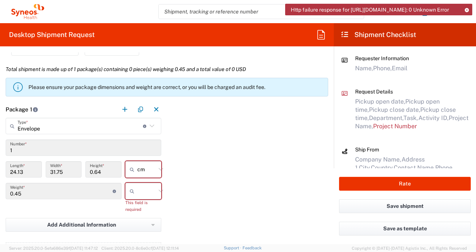
scroll to position [674, 0]
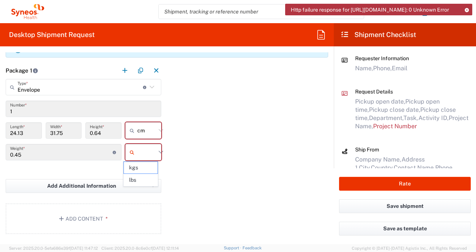
click at [153, 151] on input "text" at bounding box center [146, 152] width 19 height 12
click at [143, 166] on span "kgs" at bounding box center [141, 168] width 34 height 12
type input "kgs"
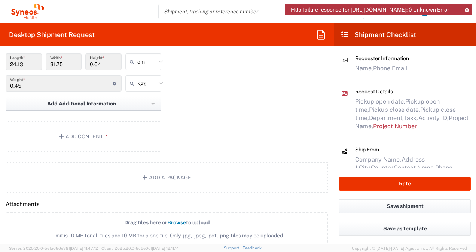
scroll to position [786, 0]
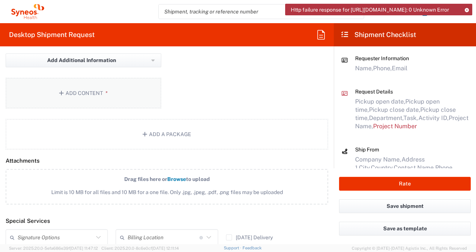
click at [95, 91] on button "Add Content *" at bounding box center [84, 93] width 156 height 31
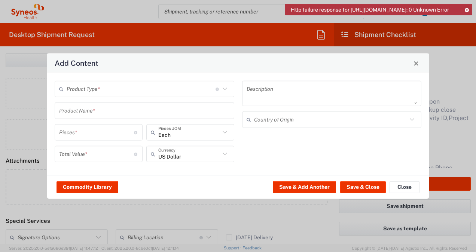
click at [230, 87] on div "Product Type * Document: Paper document generated internally by Syneos, a clien…" at bounding box center [145, 89] width 180 height 16
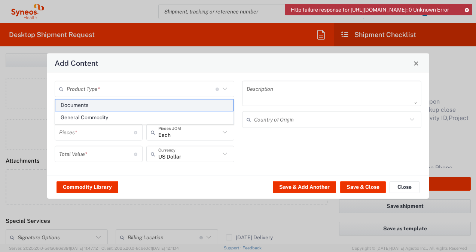
click at [180, 105] on span "Documents" at bounding box center [144, 106] width 178 height 12
type input "Documents"
type input "1"
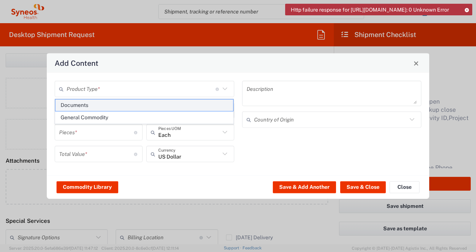
type textarea "Documents"
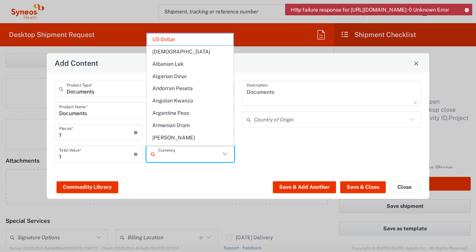
click at [200, 160] on input "text" at bounding box center [189, 154] width 62 height 13
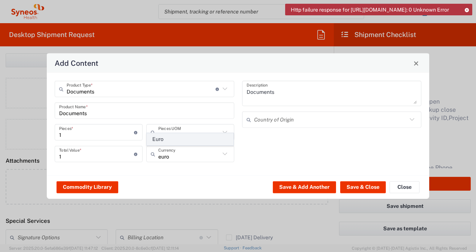
click at [183, 140] on span "Euro" at bounding box center [190, 140] width 87 height 12
type input "Euro"
click at [365, 187] on button "Save & Close" at bounding box center [363, 187] width 46 height 12
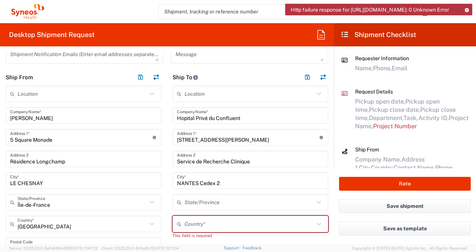
scroll to position [245, 0]
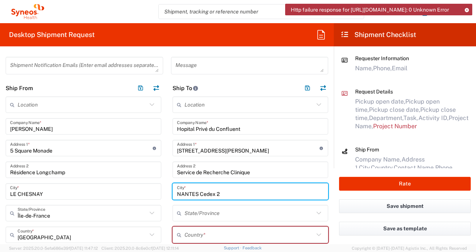
drag, startPoint x: 222, startPoint y: 194, endPoint x: 167, endPoint y: 132, distance: 82.8
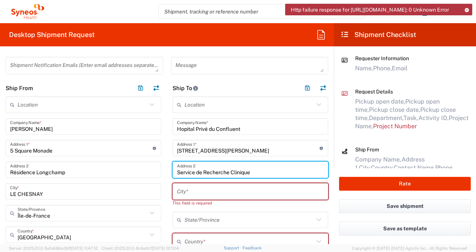
drag, startPoint x: 253, startPoint y: 172, endPoint x: 164, endPoint y: 164, distance: 89.5
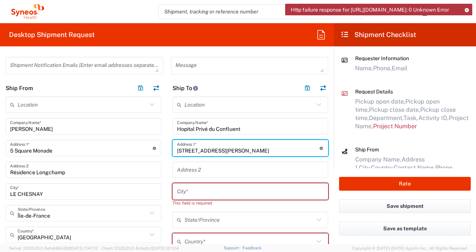
drag, startPoint x: 216, startPoint y: 148, endPoint x: 206, endPoint y: 131, distance: 19.8
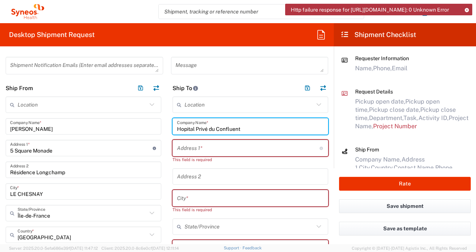
drag, startPoint x: 236, startPoint y: 128, endPoint x: 171, endPoint y: 131, distance: 65.6
click at [173, 131] on div "Hopital Privé du Confluent Company Name *" at bounding box center [251, 126] width 156 height 16
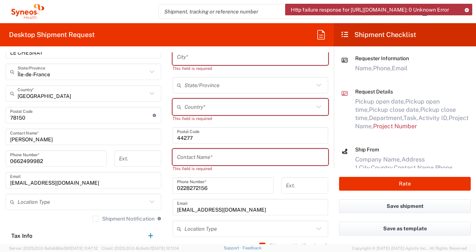
scroll to position [395, 0]
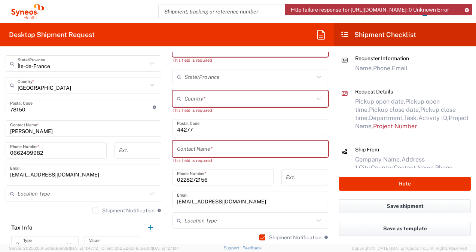
type input "t"
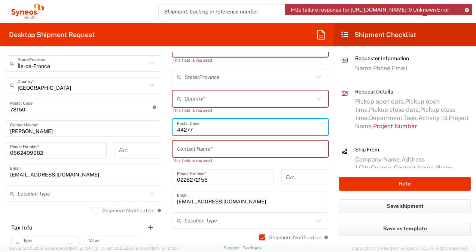
drag, startPoint x: 195, startPoint y: 128, endPoint x: 172, endPoint y: 128, distance: 23.2
click at [173, 128] on div "Postal Code" at bounding box center [251, 127] width 156 height 16
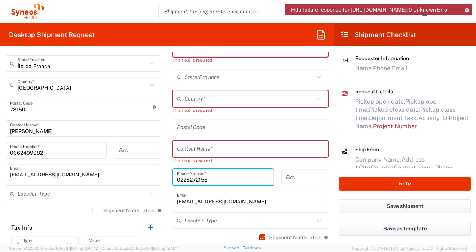
drag, startPoint x: 209, startPoint y: 179, endPoint x: 168, endPoint y: 178, distance: 40.8
click at [169, 178] on div "[PHONE_NUMBER] Phone Number *" at bounding box center [223, 180] width 109 height 22
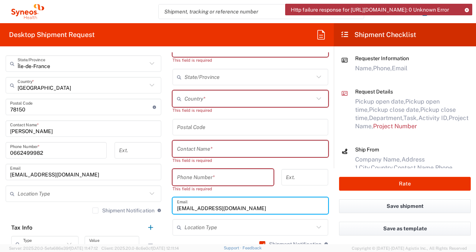
drag, startPoint x: 291, startPoint y: 209, endPoint x: 167, endPoint y: 210, distance: 124.3
click at [167, 210] on main "Location [PERSON_NAME] LLC-[GEOGRAPHIC_DATA] [GEOGRAPHIC_DATA] [GEOGRAPHIC_DATA…" at bounding box center [250, 119] width 167 height 345
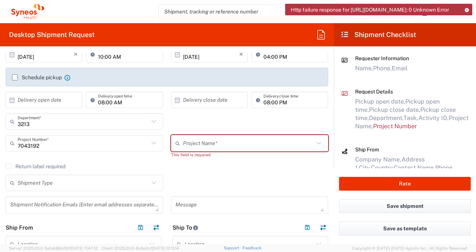
scroll to position [95, 0]
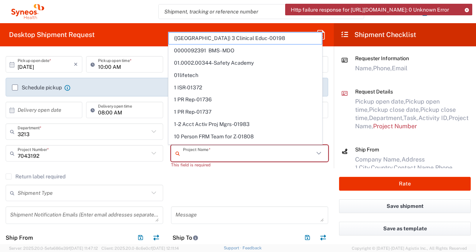
click at [184, 153] on input "text" at bounding box center [248, 153] width 131 height 13
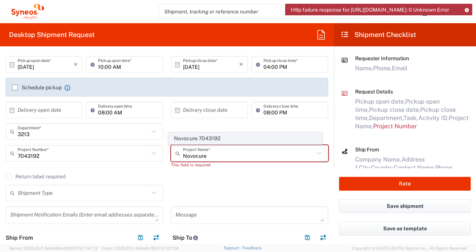
click at [209, 141] on span "Novocure 7043192" at bounding box center [245, 139] width 153 height 12
type input "Novocure 7043192"
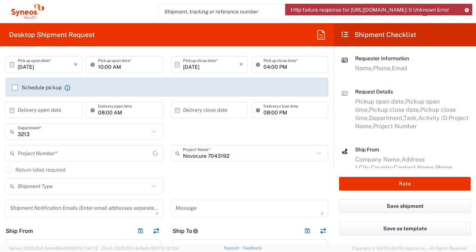
type input "7043192"
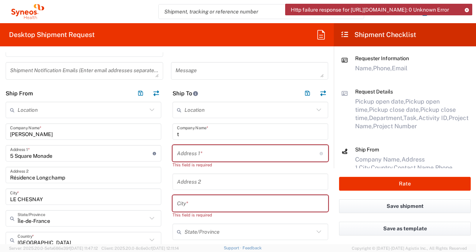
scroll to position [245, 0]
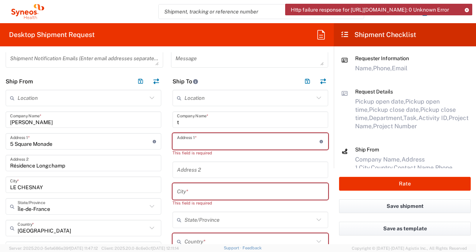
paste input "Institut [PERSON_NAME] - Institut du thorax"
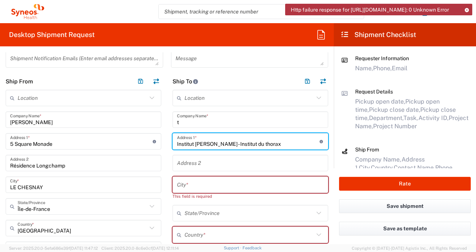
type input "Institut [PERSON_NAME] - Institut du thorax"
drag, startPoint x: 252, startPoint y: 144, endPoint x: 176, endPoint y: 147, distance: 75.7
click at [173, 148] on div "Institut [PERSON_NAME] - Institut du thorax Address 1 * For cross streets use s…" at bounding box center [251, 141] width 156 height 16
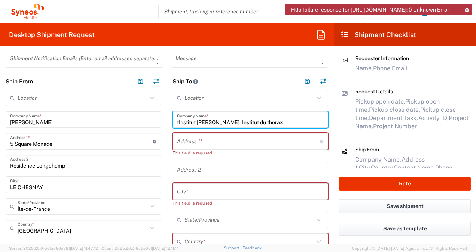
click at [177, 122] on input "tInstitut [PERSON_NAME] - Institut du thorax" at bounding box center [250, 119] width 147 height 13
type input "Institut [PERSON_NAME] - Institut du thorax"
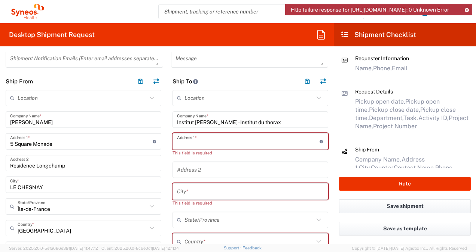
paste input "[STREET_ADDRESS][PERSON_NAME]"
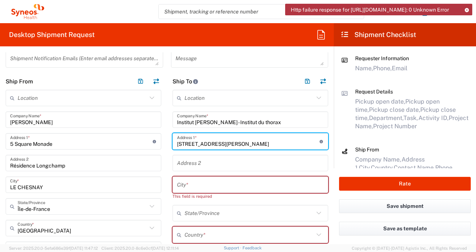
type input "[STREET_ADDRESS][PERSON_NAME]"
click at [198, 189] on input "text" at bounding box center [250, 185] width 147 height 13
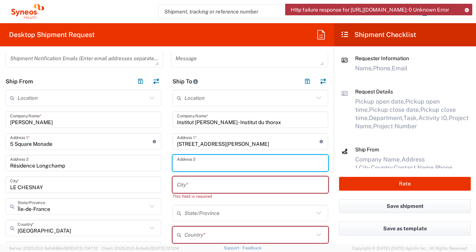
click at [196, 163] on input "text" at bounding box center [250, 163] width 147 height 13
paste input "Service UGEC, 2eme etage"
type input "Service UGEC, 2eme etage"
click at [216, 184] on input "text" at bounding box center [250, 185] width 147 height 13
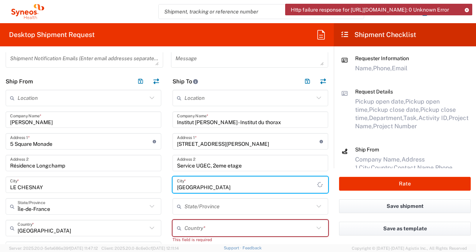
drag, startPoint x: 195, startPoint y: 188, endPoint x: 174, endPoint y: 189, distance: 20.6
click at [177, 189] on input "[GEOGRAPHIC_DATA]" at bounding box center [247, 185] width 140 height 13
type input "[GEOGRAPHIC_DATA]"
click at [190, 229] on input "text" at bounding box center [250, 228] width 130 height 13
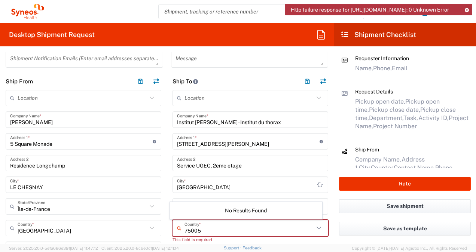
drag, startPoint x: 205, startPoint y: 231, endPoint x: 178, endPoint y: 230, distance: 27.0
click at [178, 230] on div "75005 Country *" at bounding box center [251, 228] width 156 height 16
type input "FR"
